Goal: Browse casually

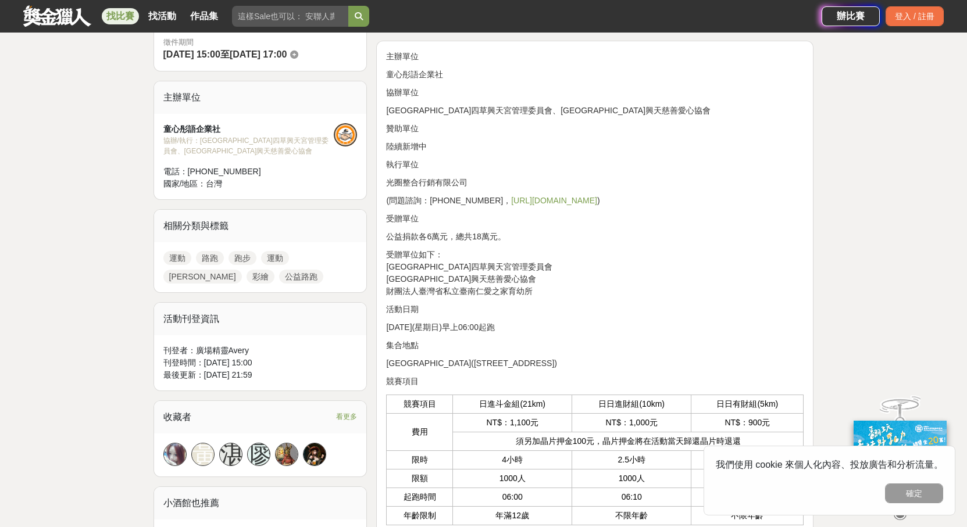
scroll to position [363, 0]
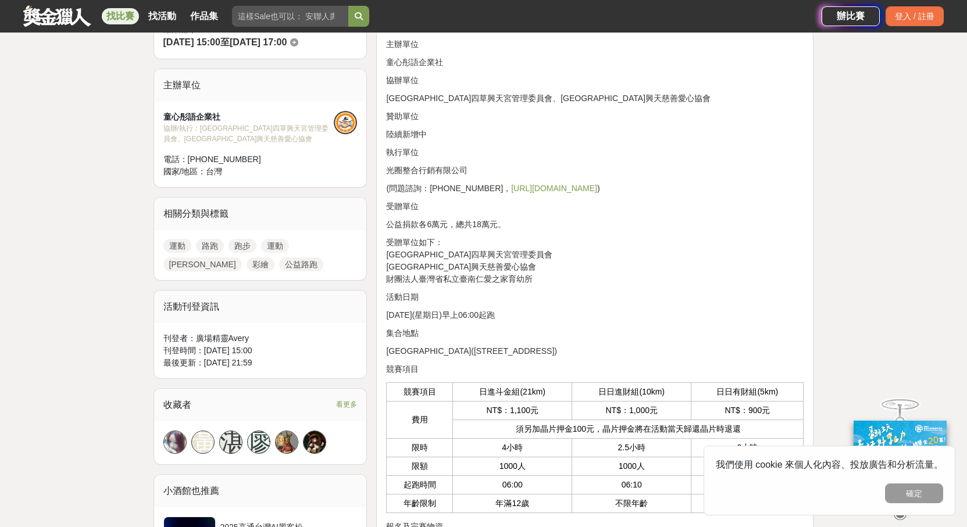
click at [552, 190] on link "[URL][DOMAIN_NAME]" at bounding box center [554, 188] width 86 height 9
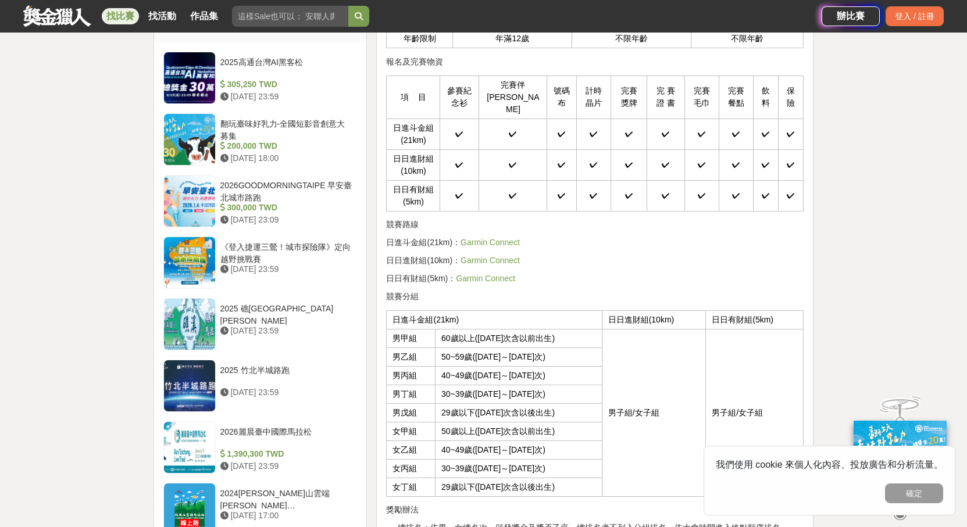
scroll to position [770, 0]
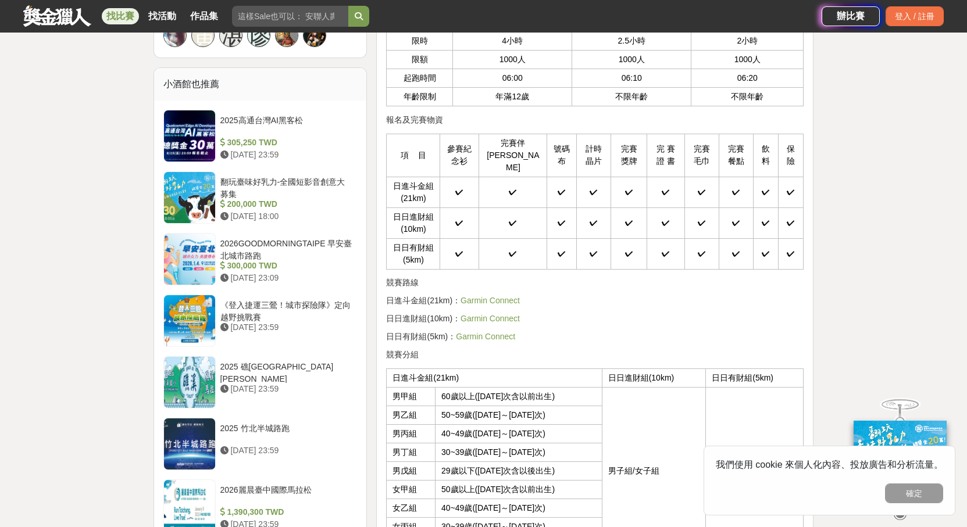
click at [488, 332] on link "Garmin Connect" at bounding box center [485, 336] width 59 height 9
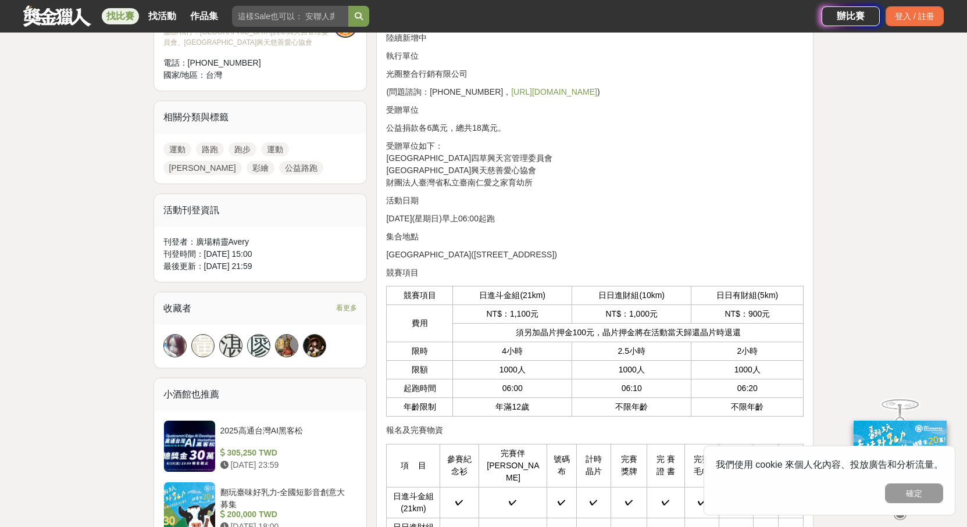
scroll to position [305, 0]
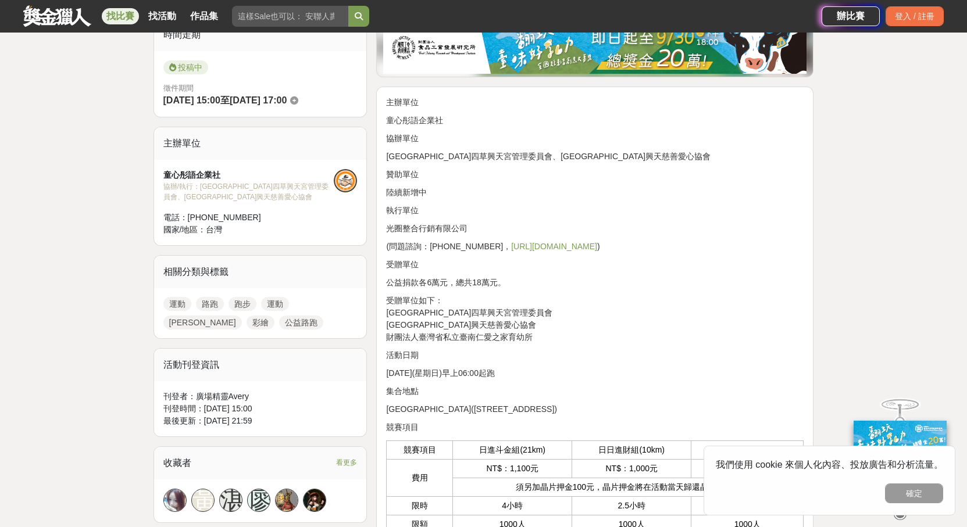
click at [616, 334] on p "受贈單位如下： [GEOGRAPHIC_DATA]四草興天宮管理委員會 [GEOGRAPHIC_DATA]興天慈善愛心協會 財團法人臺灣省私立臺南仁愛之家育幼所" at bounding box center [594, 319] width 417 height 49
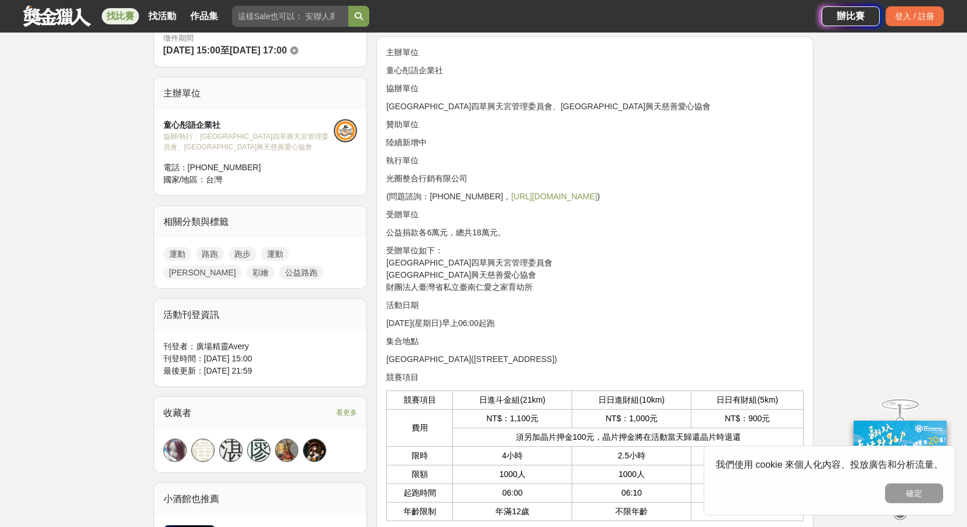
scroll to position [363, 0]
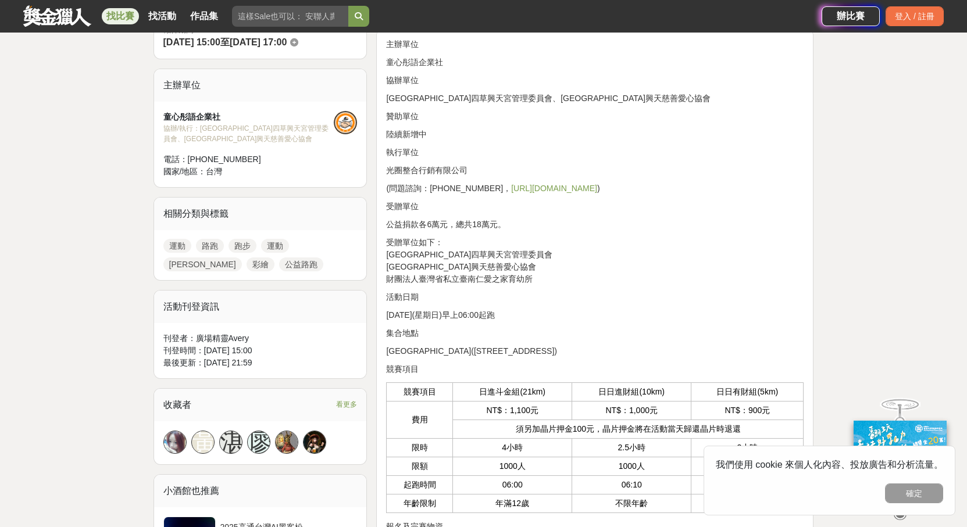
drag, startPoint x: 90, startPoint y: 274, endPoint x: 106, endPoint y: 272, distance: 15.9
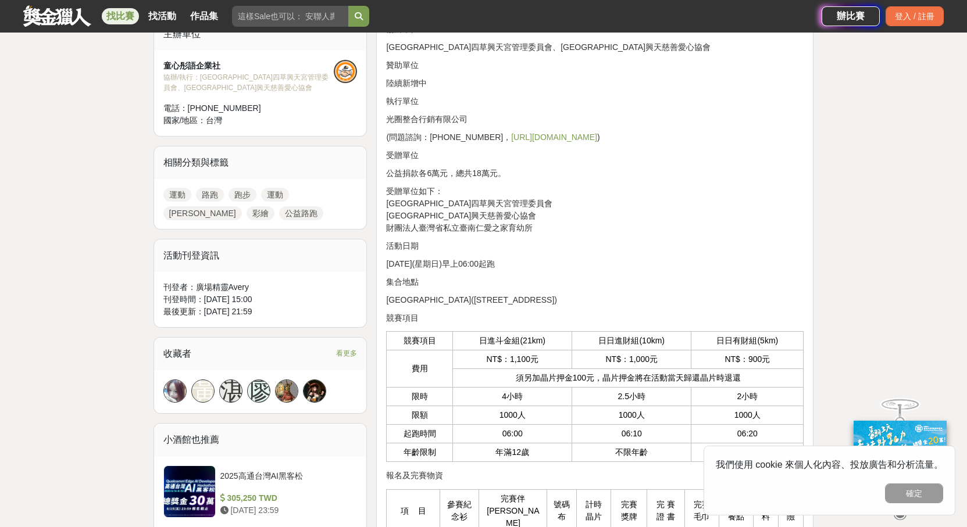
scroll to position [479, 0]
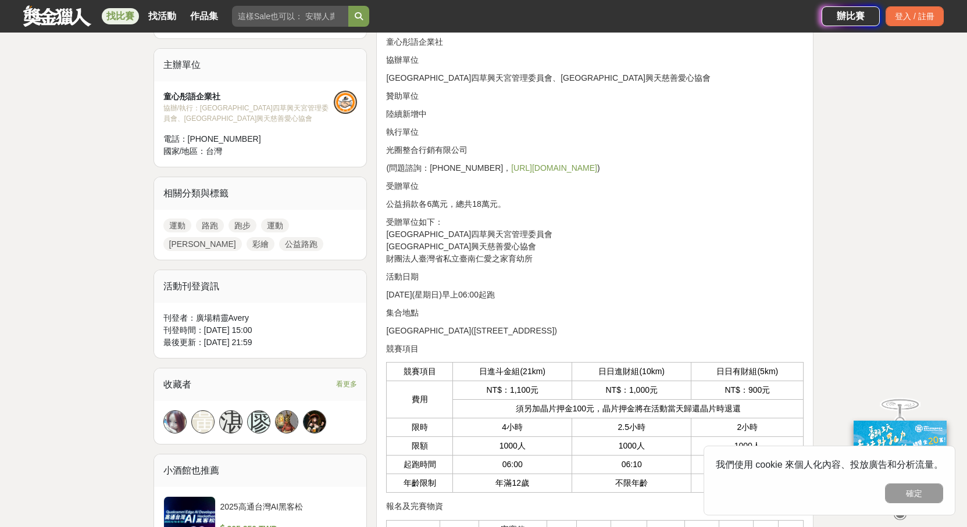
scroll to position [363, 0]
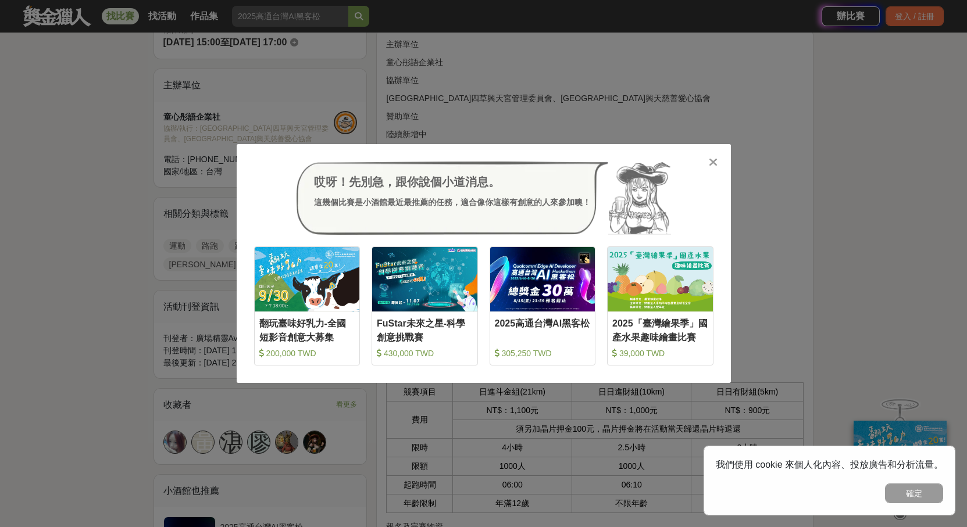
click at [714, 158] on icon at bounding box center [713, 162] width 9 height 12
